Goal: Task Accomplishment & Management: Manage account settings

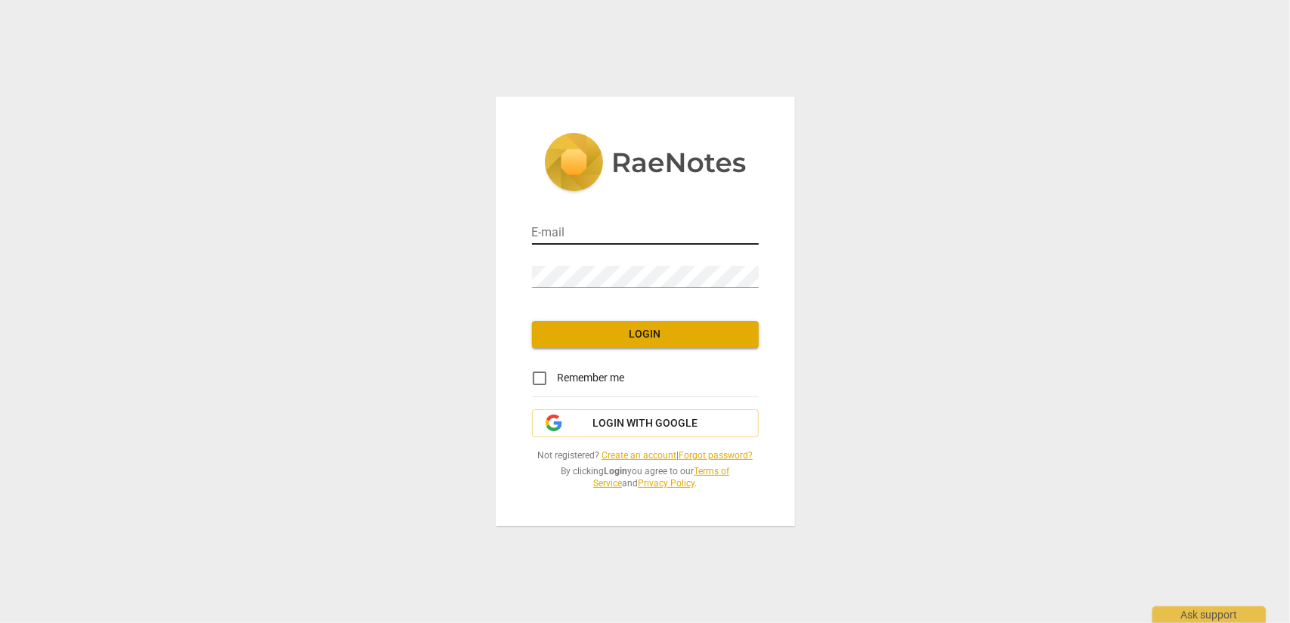
click at [545, 233] on input "email" at bounding box center [645, 234] width 227 height 22
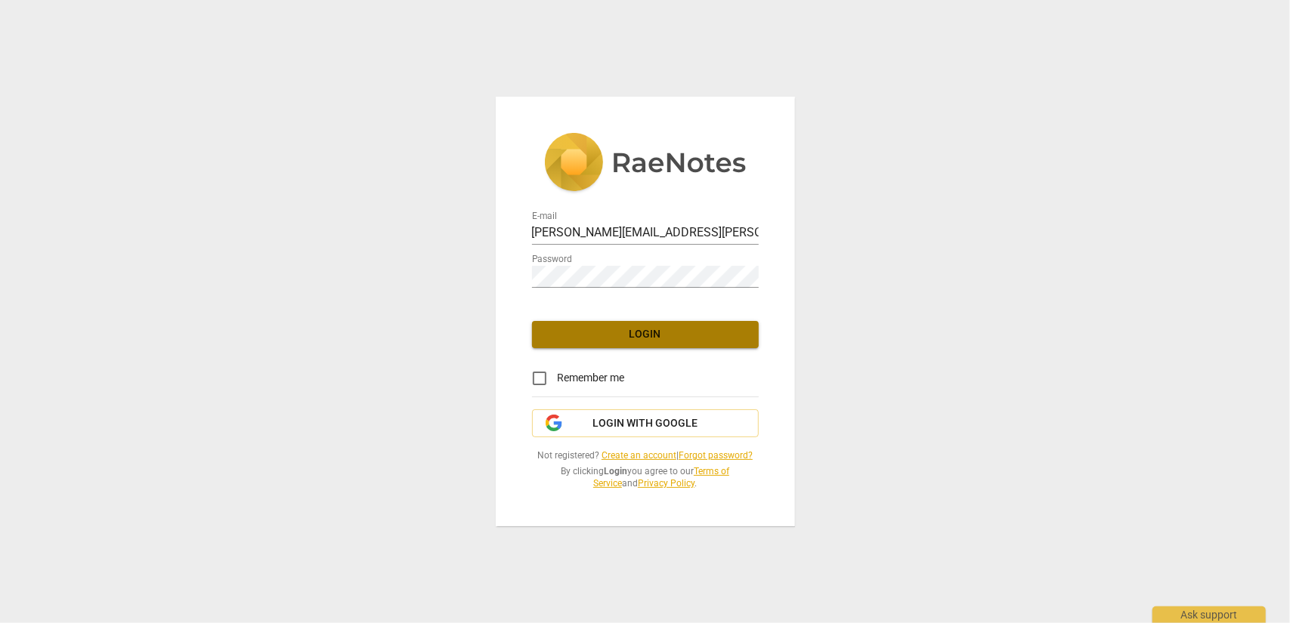
click at [624, 331] on span "Login" at bounding box center [645, 334] width 203 height 15
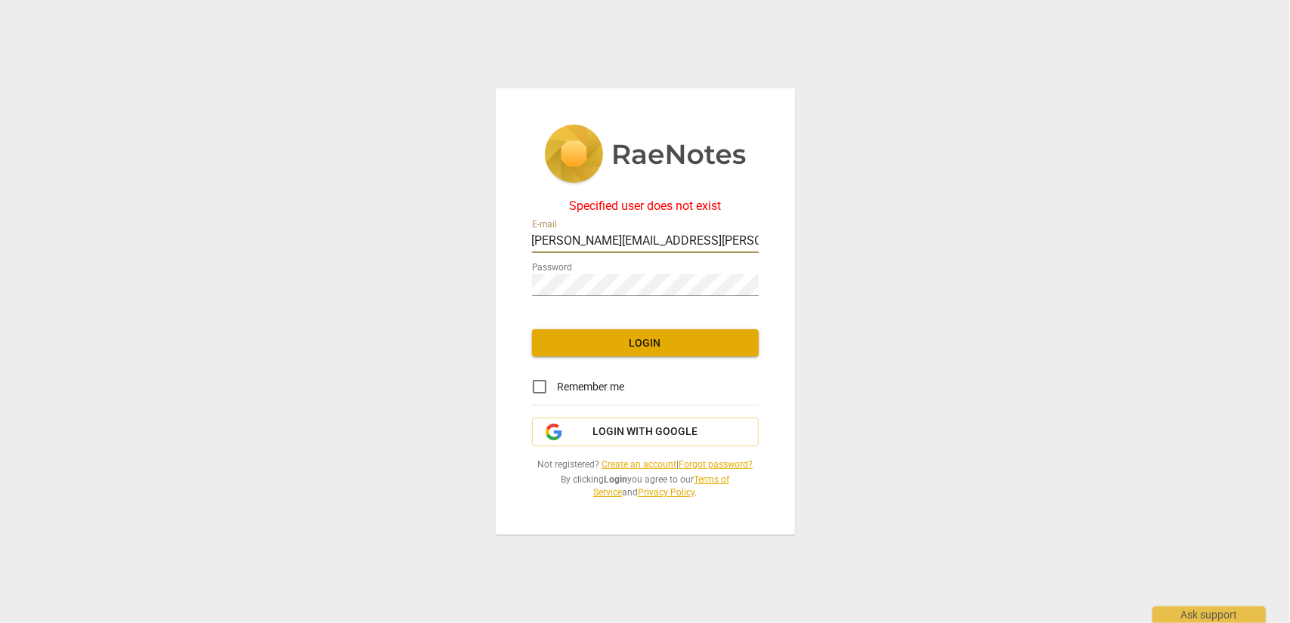
click at [650, 235] on input "[PERSON_NAME][EMAIL_ADDRESS][PERSON_NAME][PERSON_NAME][DOMAIN_NAME]" at bounding box center [645, 242] width 227 height 22
drag, startPoint x: 685, startPoint y: 240, endPoint x: 481, endPoint y: 247, distance: 204.1
click at [481, 247] on div "Specified user does not exist E-mail [PERSON_NAME][EMAIL_ADDRESS][PERSON_NAME][…" at bounding box center [645, 311] width 1290 height 623
type input "[PERSON_NAME][EMAIL_ADDRESS][PERSON_NAME][DOMAIN_NAME]"
click at [483, 272] on div "Specified user does not exist E-mail [PERSON_NAME][EMAIL_ADDRESS][PERSON_NAME][…" at bounding box center [645, 311] width 1290 height 623
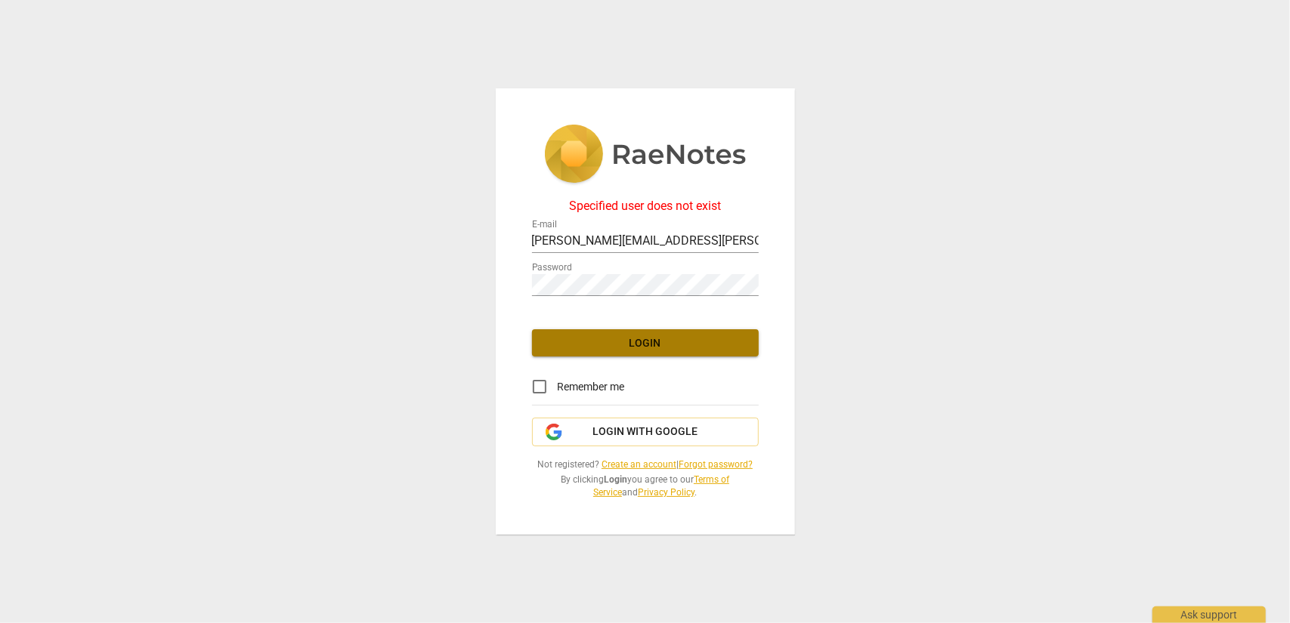
click at [665, 352] on button "Login" at bounding box center [645, 342] width 227 height 27
click at [706, 459] on span "Not registered? Create an account | Forgot password?" at bounding box center [645, 465] width 227 height 13
click at [706, 462] on link "Forgot password?" at bounding box center [716, 464] width 74 height 11
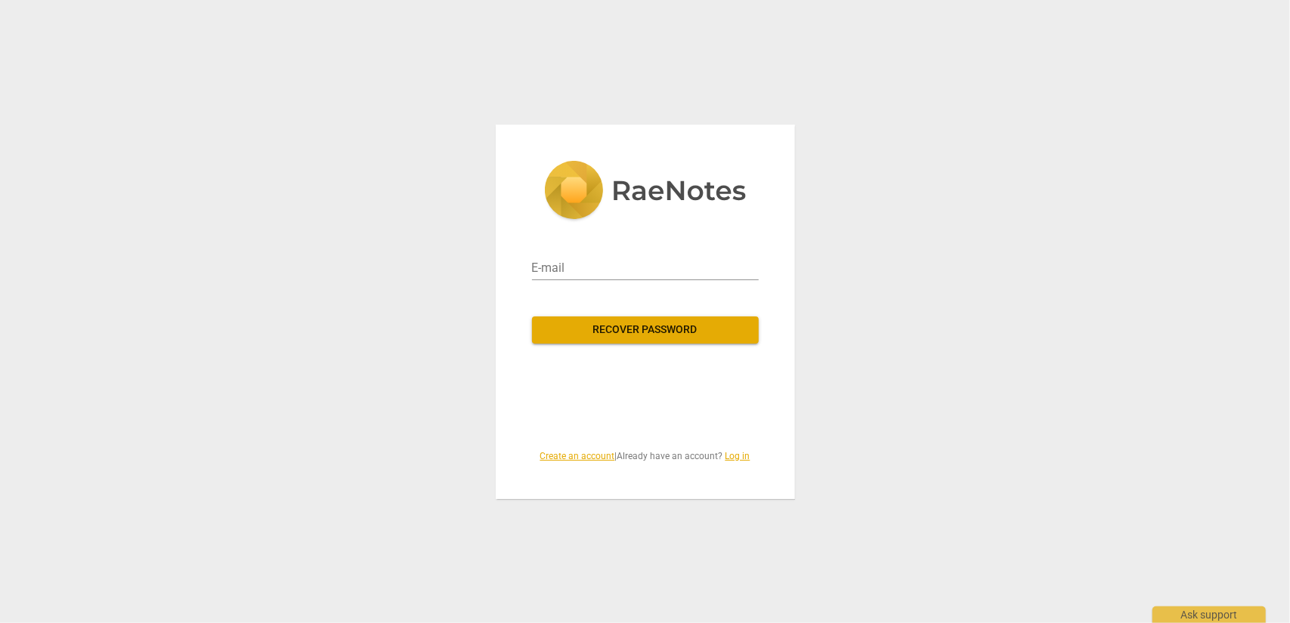
click at [511, 269] on div "E-mail Recover password Create an account | Already have an account? Log in" at bounding box center [645, 312] width 299 height 375
click at [539, 264] on input "email" at bounding box center [645, 268] width 227 height 24
type input "[PERSON_NAME][EMAIL_ADDRESS][PERSON_NAME][DOMAIN_NAME]"
click at [613, 338] on button "Recover password" at bounding box center [645, 330] width 227 height 27
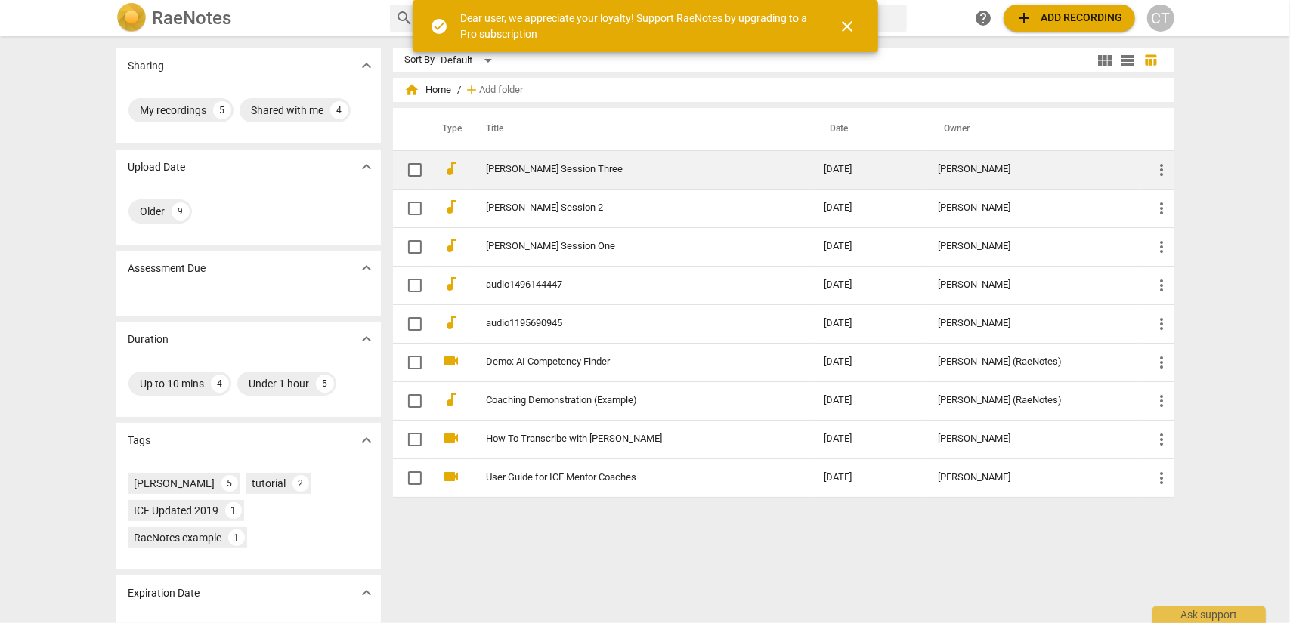
click at [405, 170] on input "checkbox" at bounding box center [415, 170] width 32 height 18
checkbox input "false"
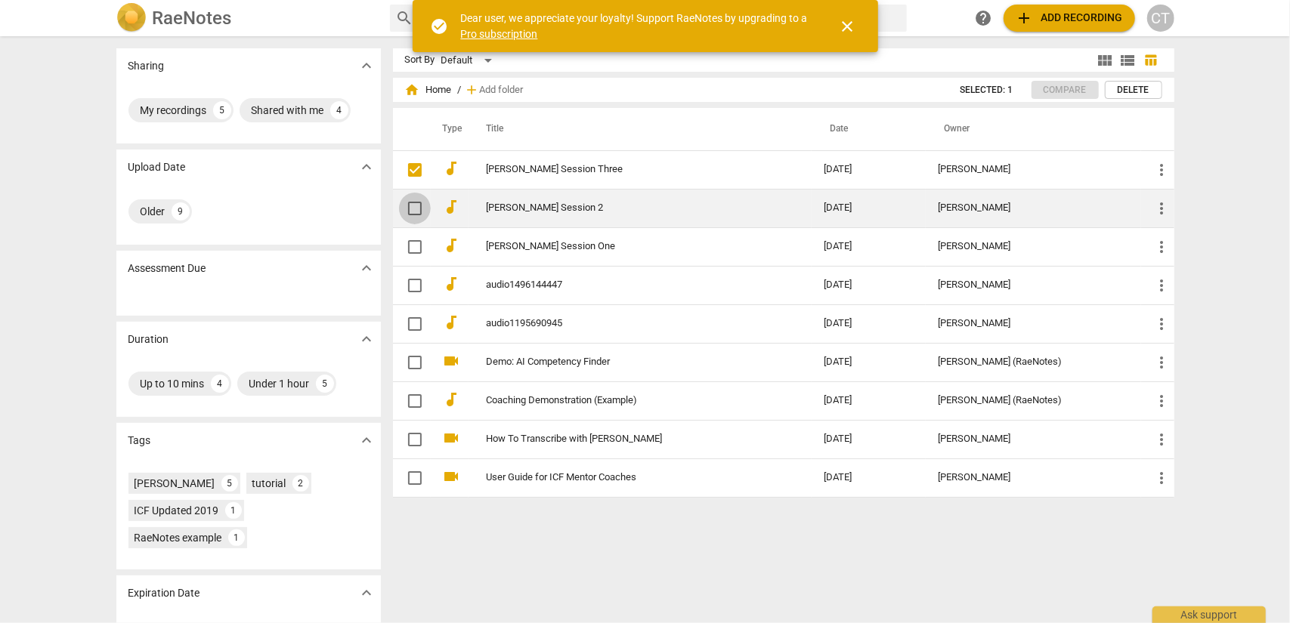
click at [416, 203] on input "checkbox" at bounding box center [415, 208] width 32 height 18
checkbox input "false"
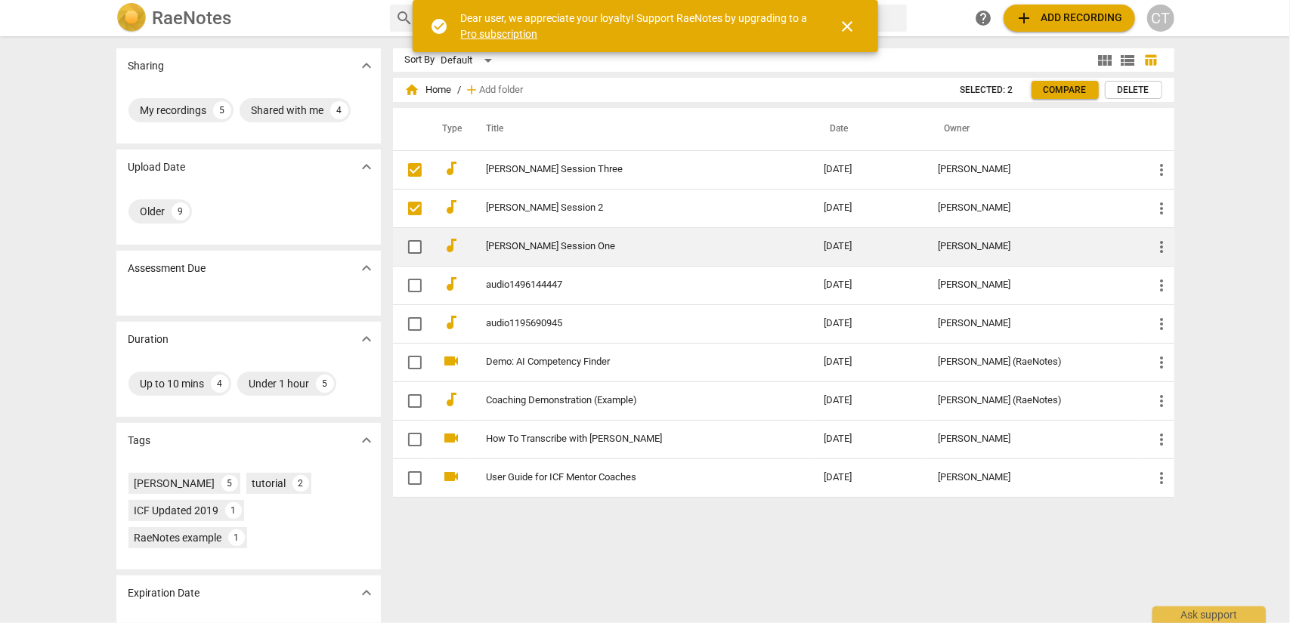
drag, startPoint x: 413, startPoint y: 244, endPoint x: 413, endPoint y: 261, distance: 16.6
click at [413, 245] on input "checkbox" at bounding box center [415, 247] width 32 height 18
checkbox input "false"
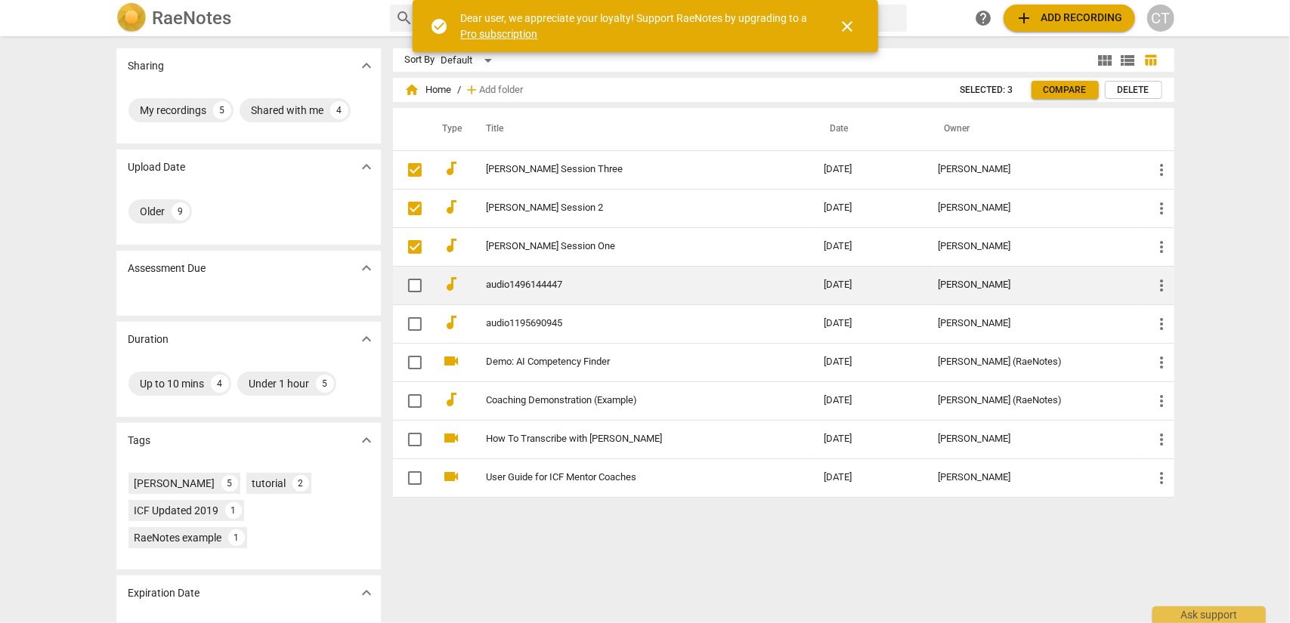
click at [409, 285] on input "checkbox" at bounding box center [415, 286] width 32 height 18
checkbox input "false"
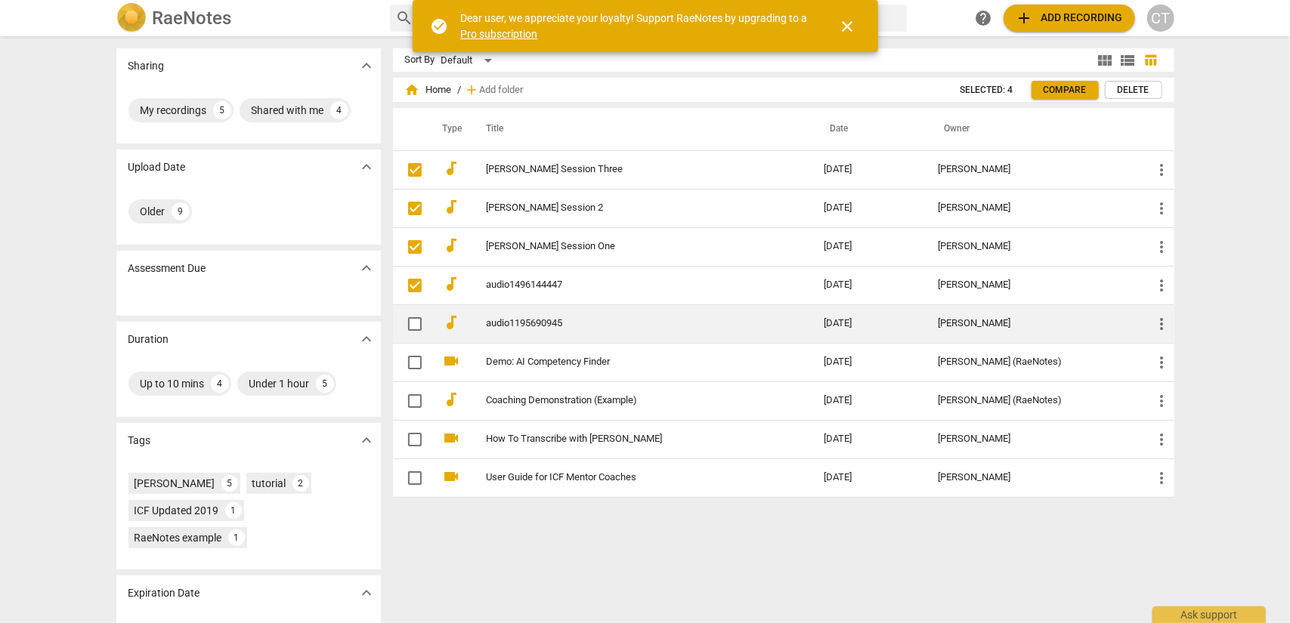
click at [413, 323] on input "checkbox" at bounding box center [415, 324] width 32 height 18
checkbox input "false"
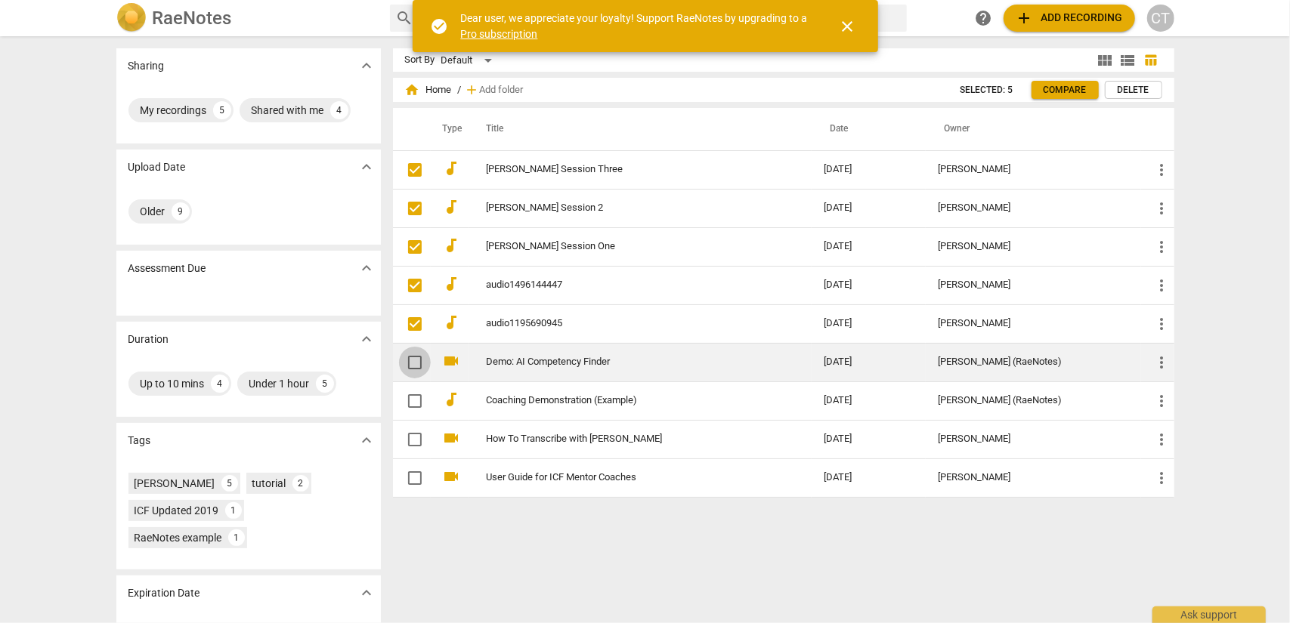
click at [413, 354] on input "checkbox" at bounding box center [415, 363] width 32 height 18
checkbox input "false"
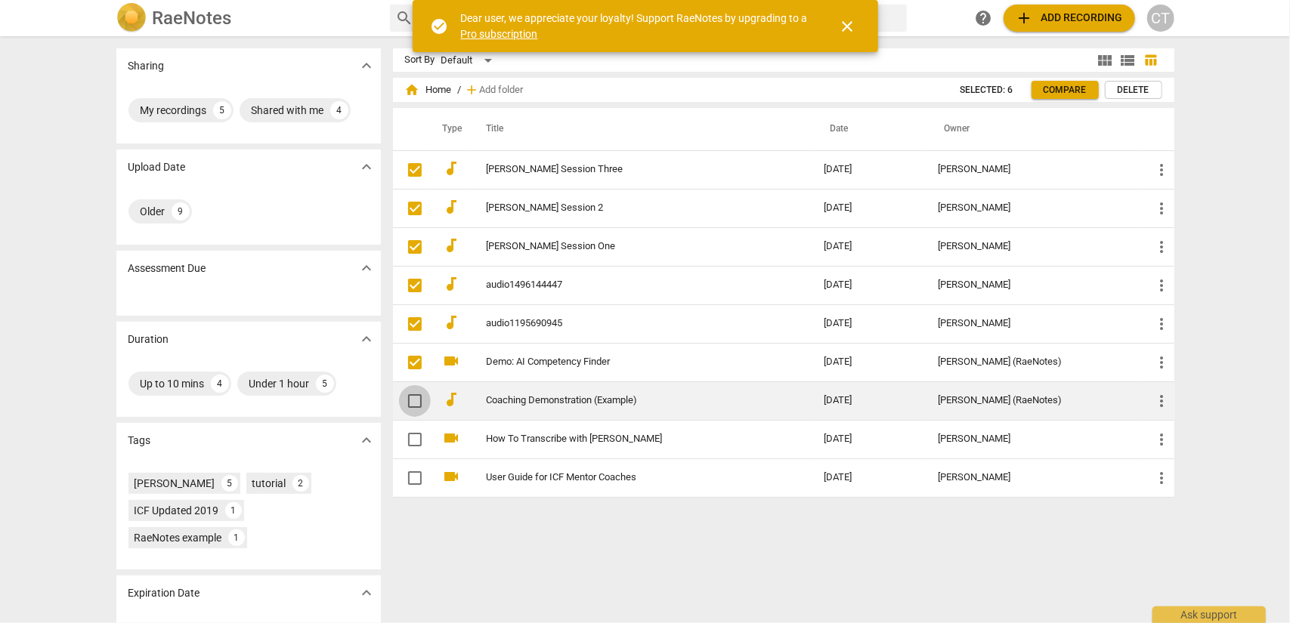
click at [413, 389] on span at bounding box center [415, 401] width 32 height 32
checkbox input "true"
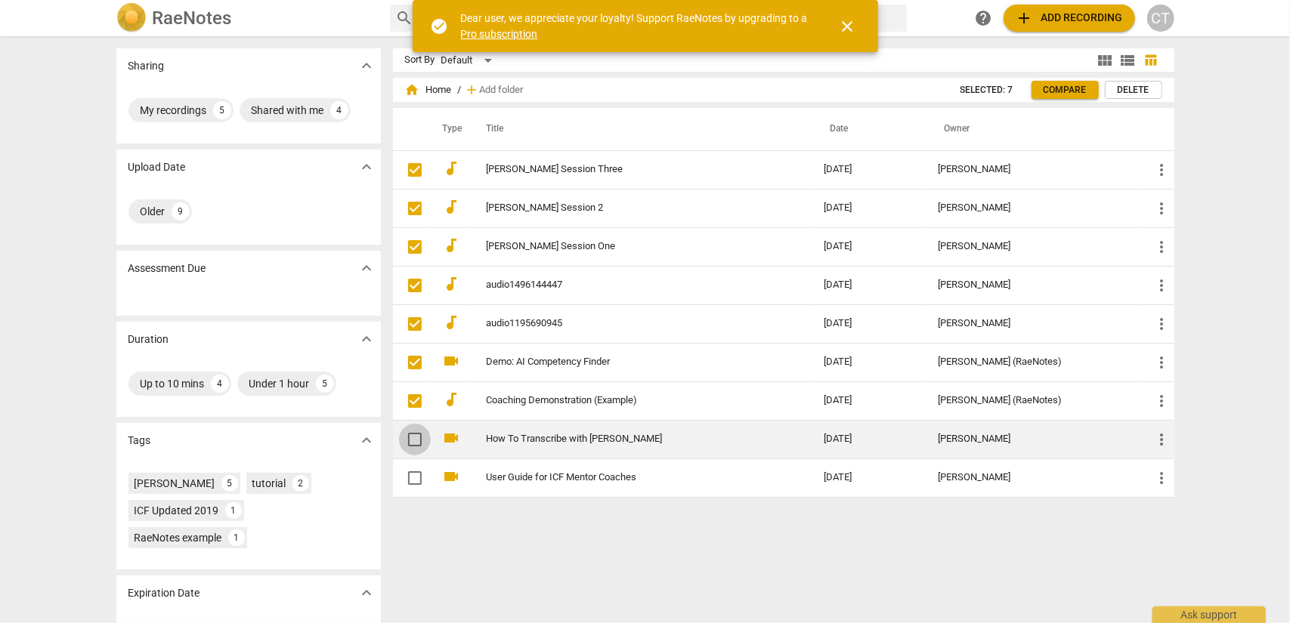
click at [407, 432] on input "checkbox" at bounding box center [415, 440] width 32 height 18
checkbox input "false"
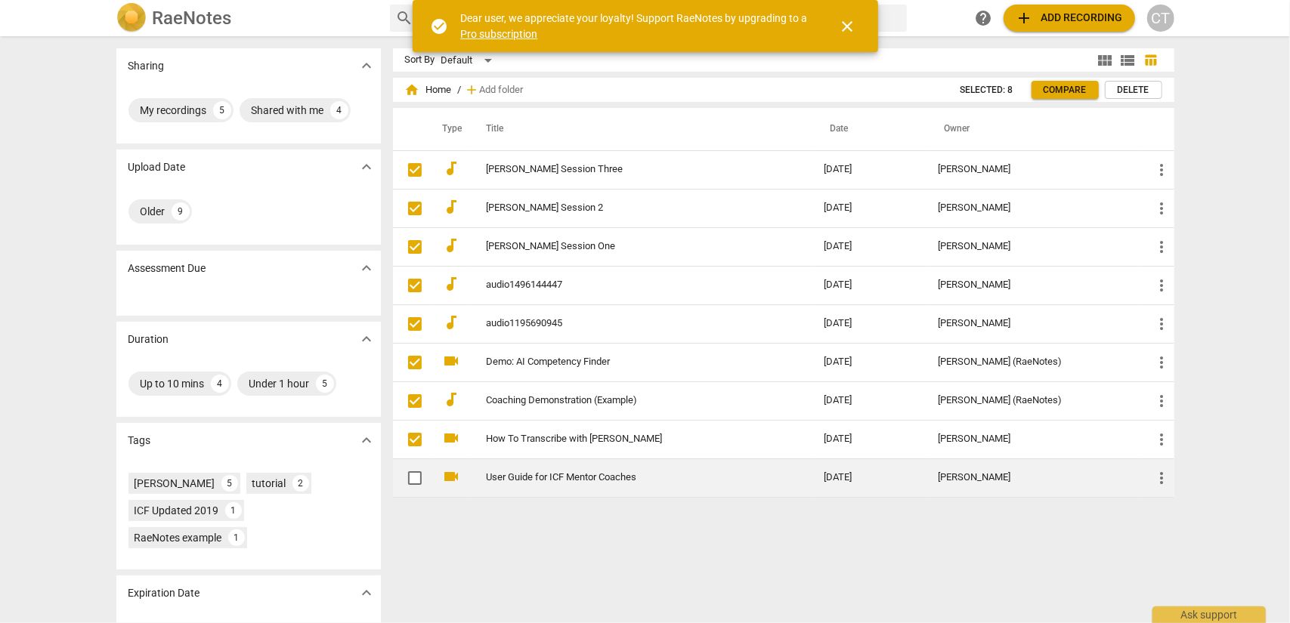
click at [411, 475] on input "checkbox" at bounding box center [415, 478] width 32 height 18
checkbox input "false"
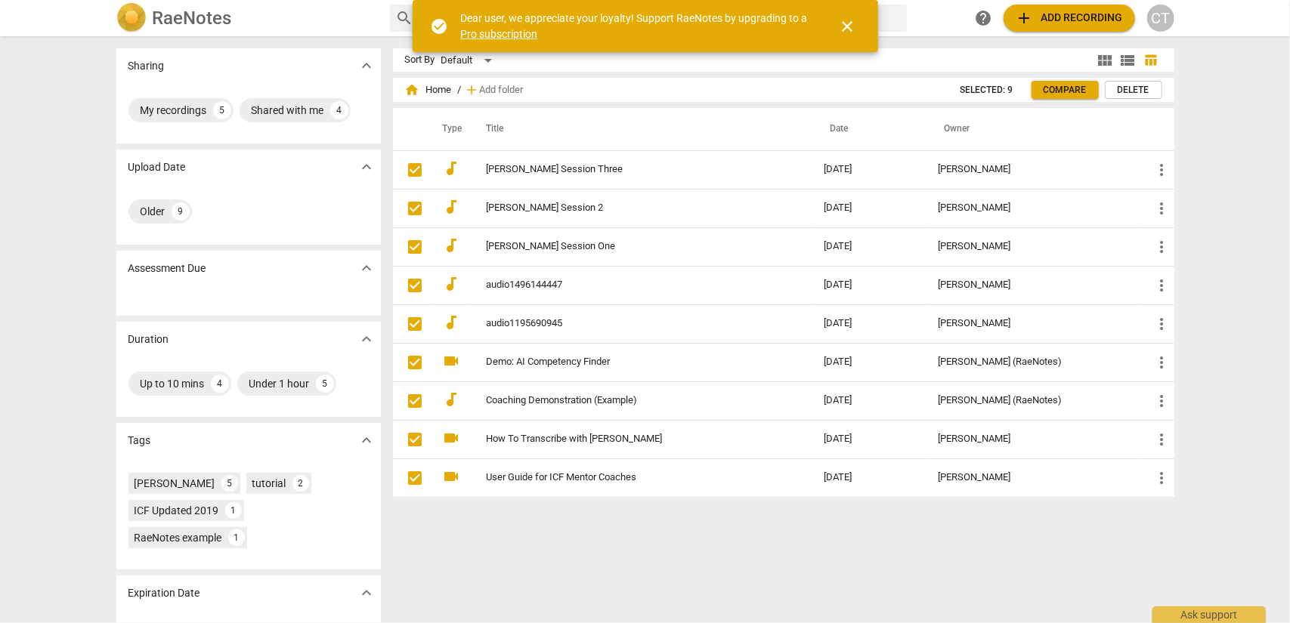
click at [1138, 91] on span "Delete" at bounding box center [1134, 90] width 32 height 13
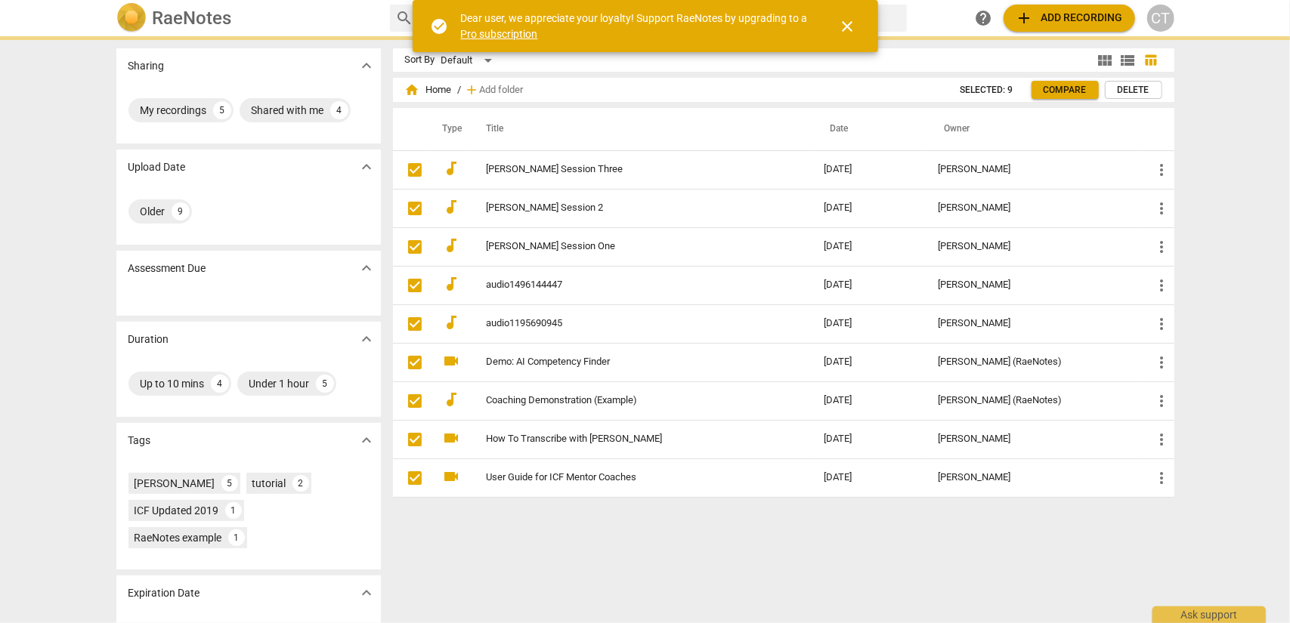
checkbox input "false"
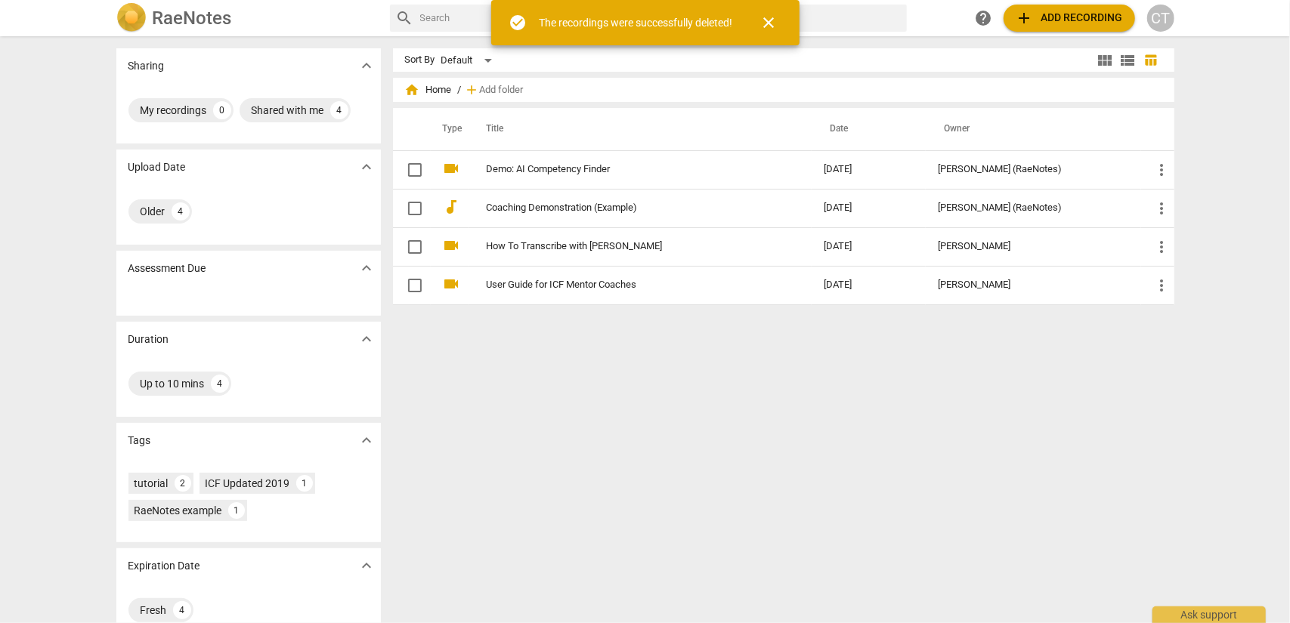
click at [617, 359] on div "Sort By Default view_module view_list table_chart home Home / add Add folder Ty…" at bounding box center [789, 329] width 793 height 563
